Goal: Task Accomplishment & Management: Use online tool/utility

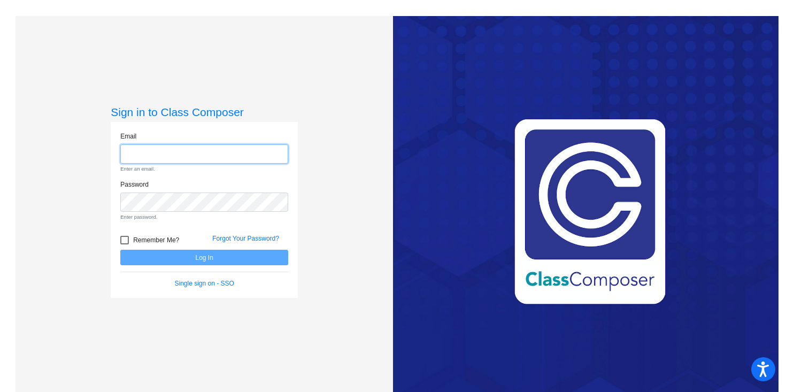
click at [165, 147] on input "email" at bounding box center [204, 154] width 168 height 20
type input "[PERSON_NAME][EMAIL_ADDRESS][PERSON_NAME][DOMAIN_NAME]"
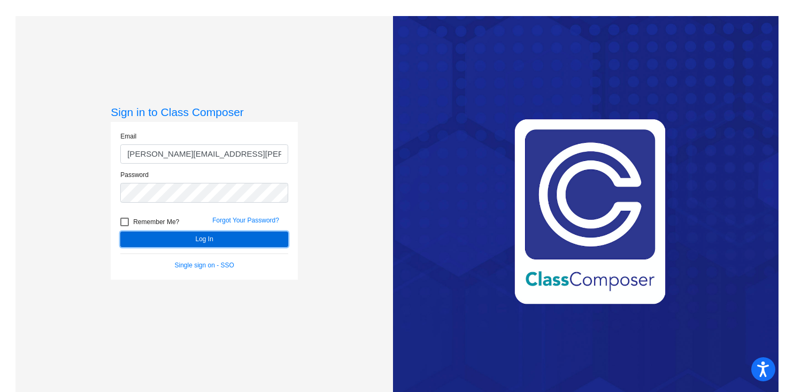
click at [206, 235] on button "Log In" at bounding box center [204, 240] width 168 height 16
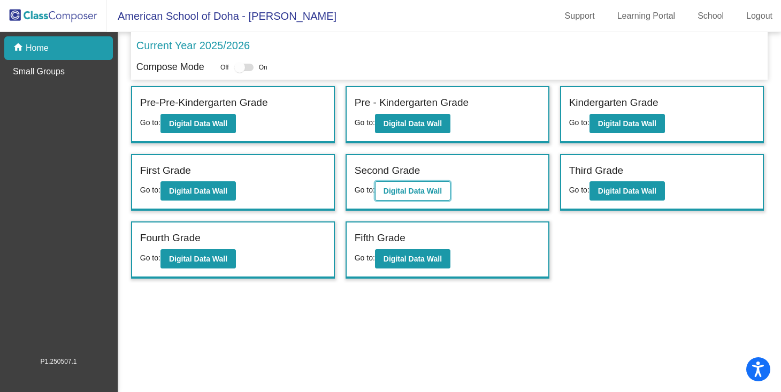
click at [418, 184] on button "Digital Data Wall" at bounding box center [412, 190] width 75 height 19
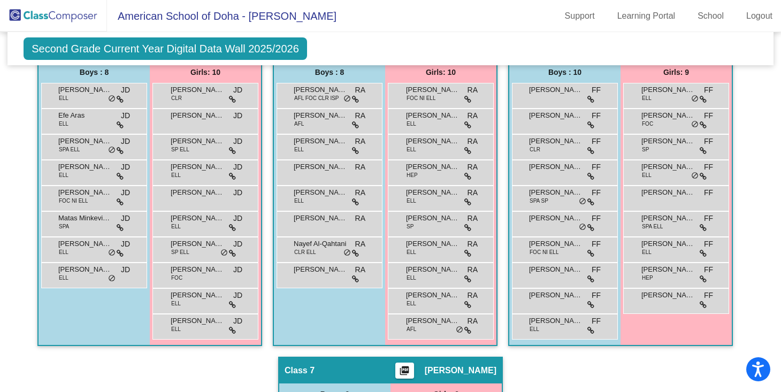
scroll to position [611, 0]
